Goal: Check status: Check status

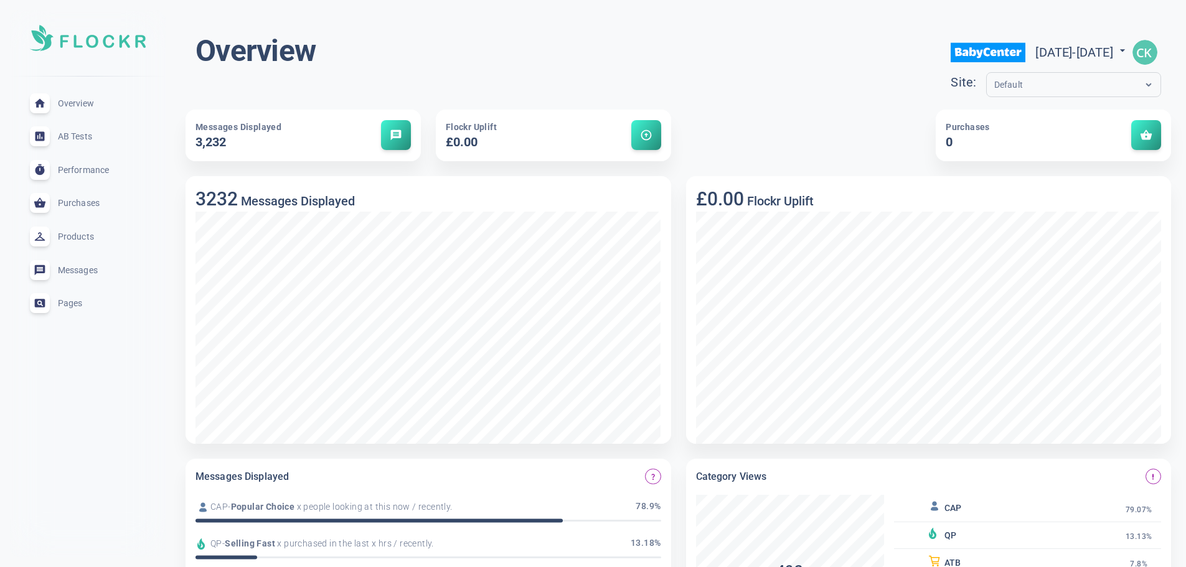
click at [1035, 50] on span "[DATE] - [DATE]" at bounding box center [1081, 52] width 93 height 15
select select "7"
select select "2025"
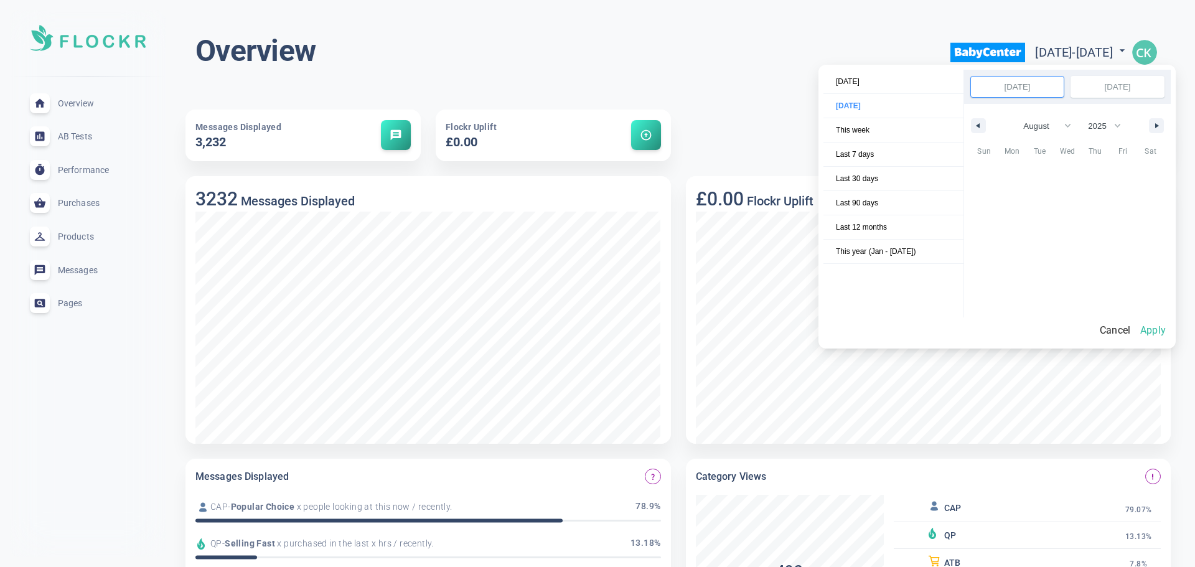
scroll to position [170702, 0]
select select "7"
select select "2025"
drag, startPoint x: 1157, startPoint y: 315, endPoint x: 1158, endPoint y: 327, distance: 12.5
click at [1157, 322] on div "Today Yesterday This week Last 7 days Last 30 days Last 90 days Last 12 months …" at bounding box center [997, 207] width 347 height 274
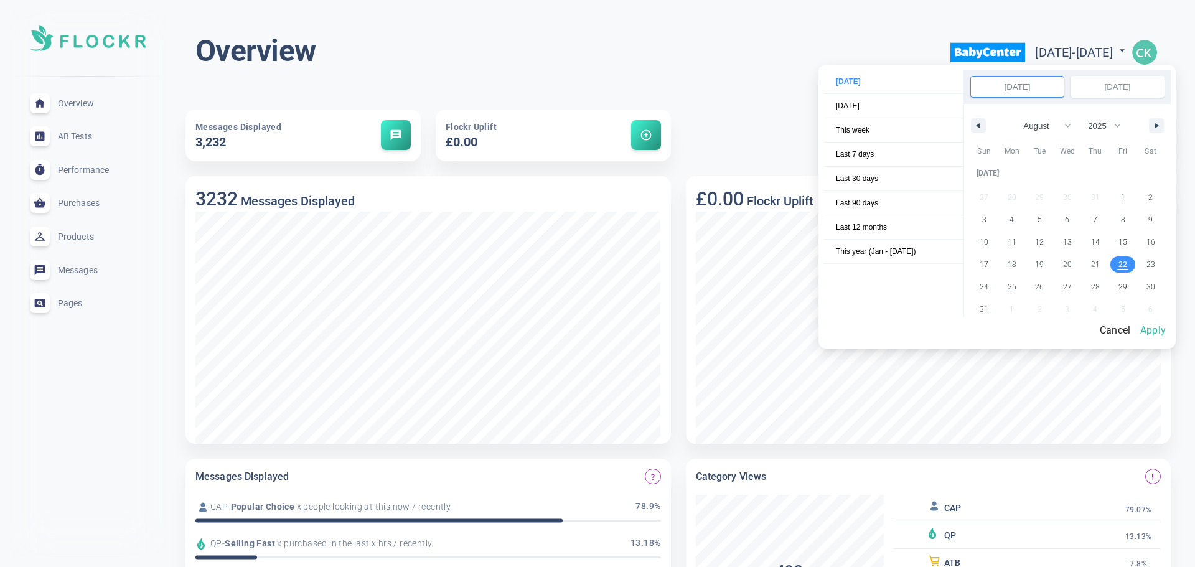
click at [1158, 327] on button "Apply" at bounding box center [1152, 330] width 35 height 26
